Goal: Navigation & Orientation: Go to known website

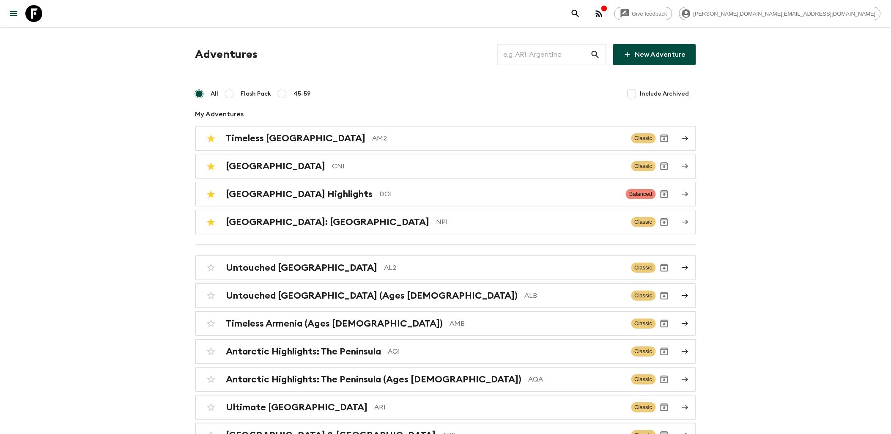
click at [40, 15] on icon at bounding box center [33, 13] width 17 height 17
